Goal: Navigation & Orientation: Find specific page/section

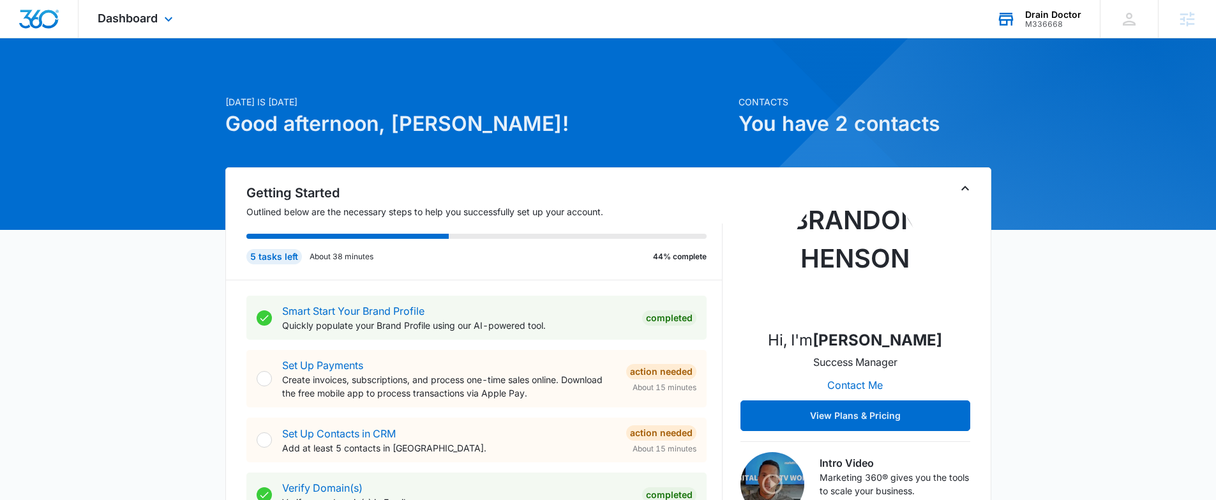
click at [1057, 25] on div "M336668" at bounding box center [1053, 24] width 56 height 9
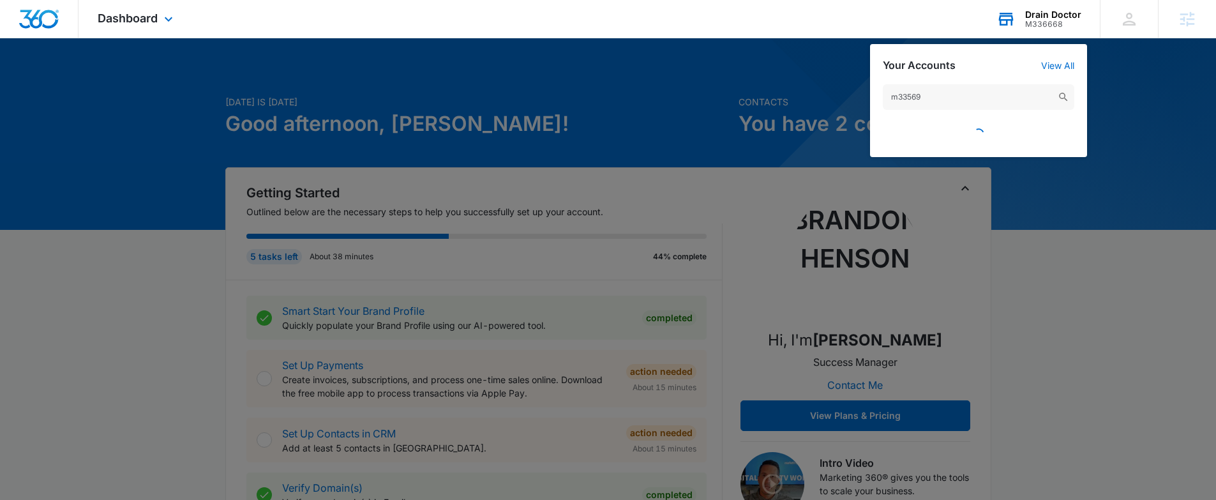
type input "m335691"
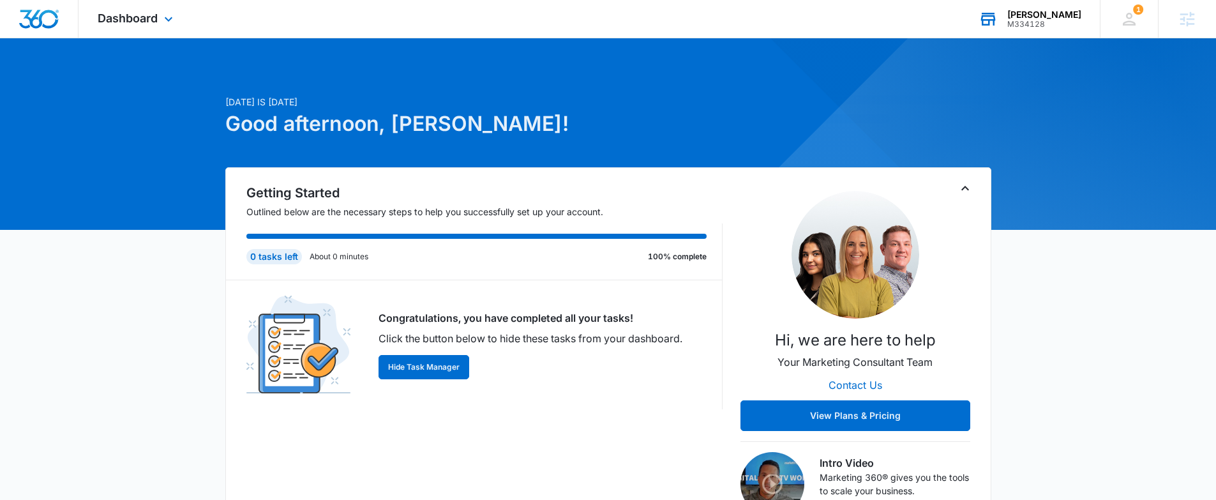
click at [1034, 28] on div "[PERSON_NAME] M334128 Your Accounts View All" at bounding box center [1029, 19] width 140 height 38
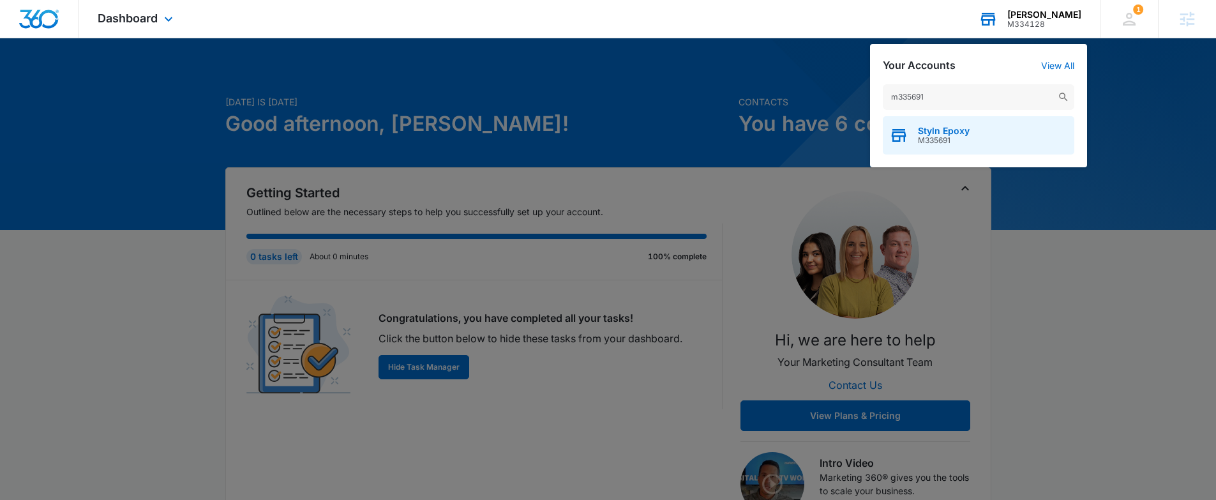
type input "m335691"
click at [951, 140] on span "M335691" at bounding box center [944, 140] width 52 height 9
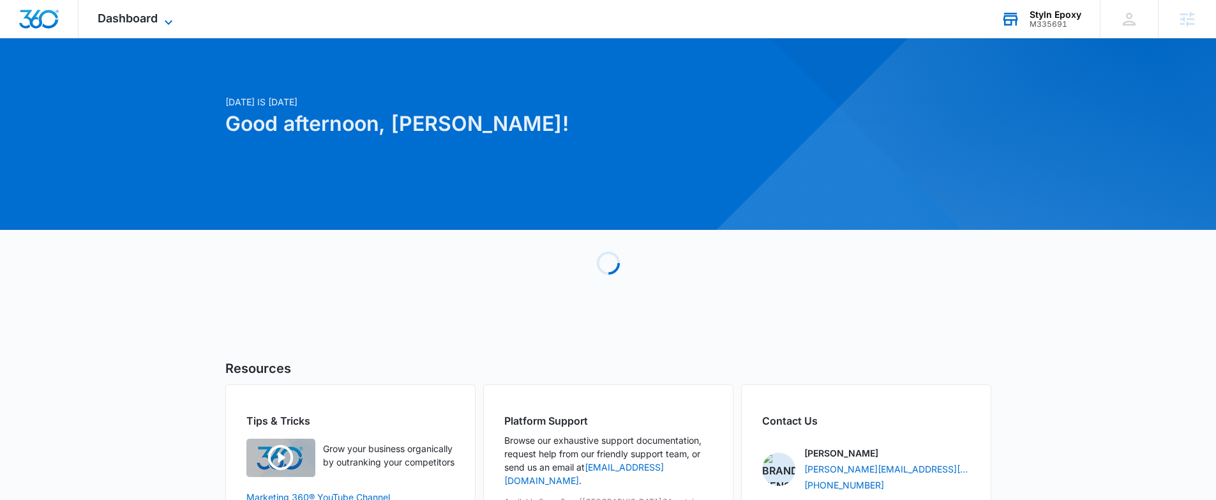
click at [116, 24] on span "Dashboard" at bounding box center [128, 17] width 60 height 13
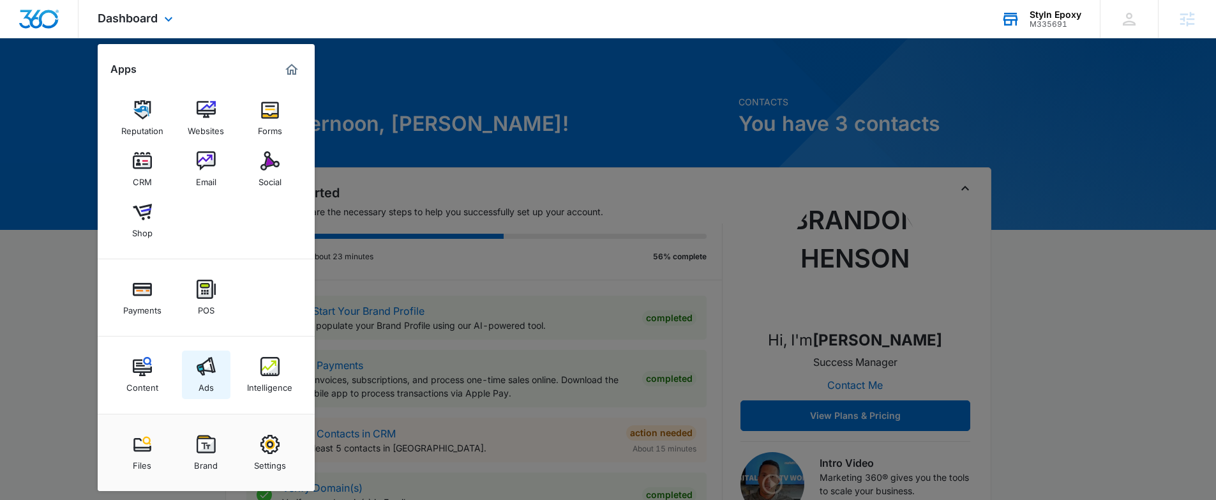
click at [207, 389] on div "Ads" at bounding box center [205, 384] width 15 height 17
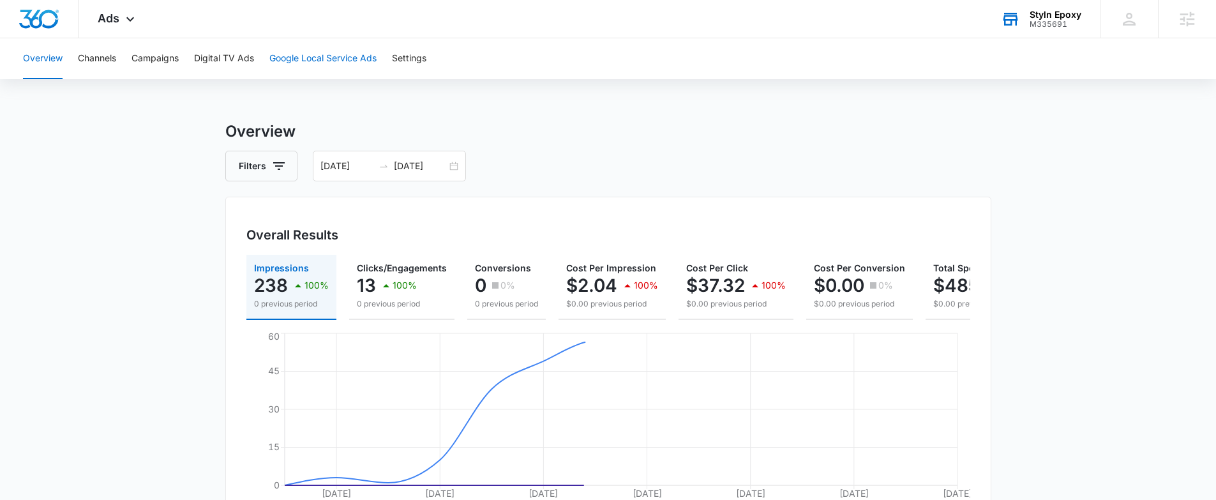
click at [345, 63] on button "Google Local Service Ads" at bounding box center [322, 58] width 107 height 41
